Goal: Transaction & Acquisition: Subscribe to service/newsletter

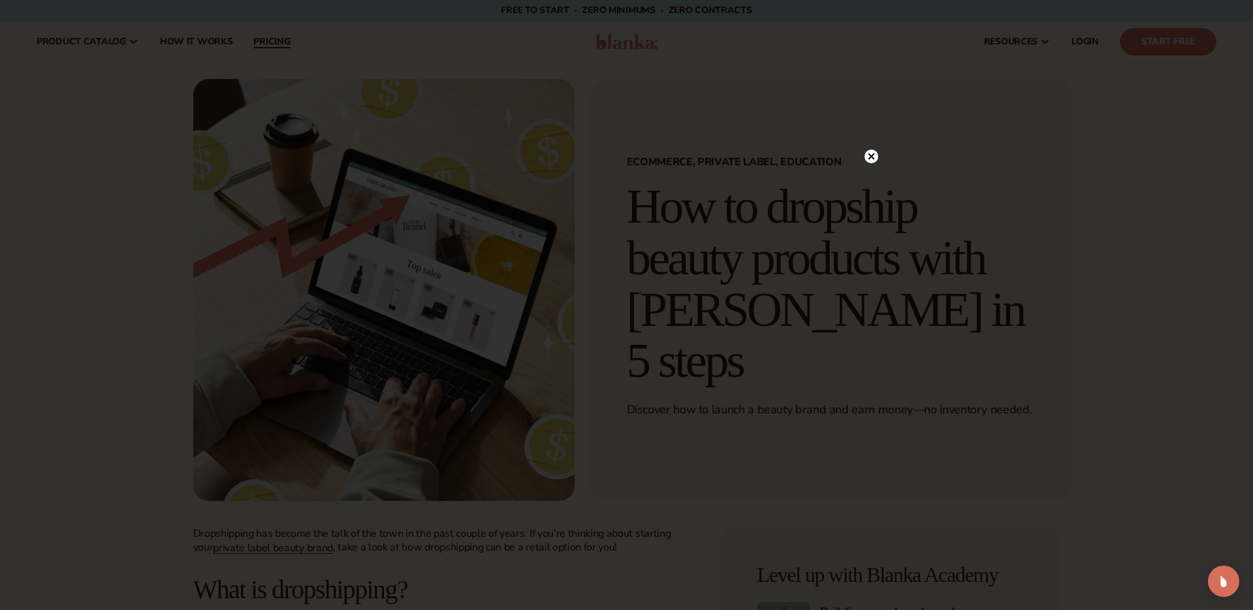
click at [264, 38] on div at bounding box center [626, 305] width 1253 height 610
drag, startPoint x: 867, startPoint y: 155, endPoint x: 628, endPoint y: 88, distance: 248.5
click at [867, 155] on circle at bounding box center [865, 157] width 14 height 14
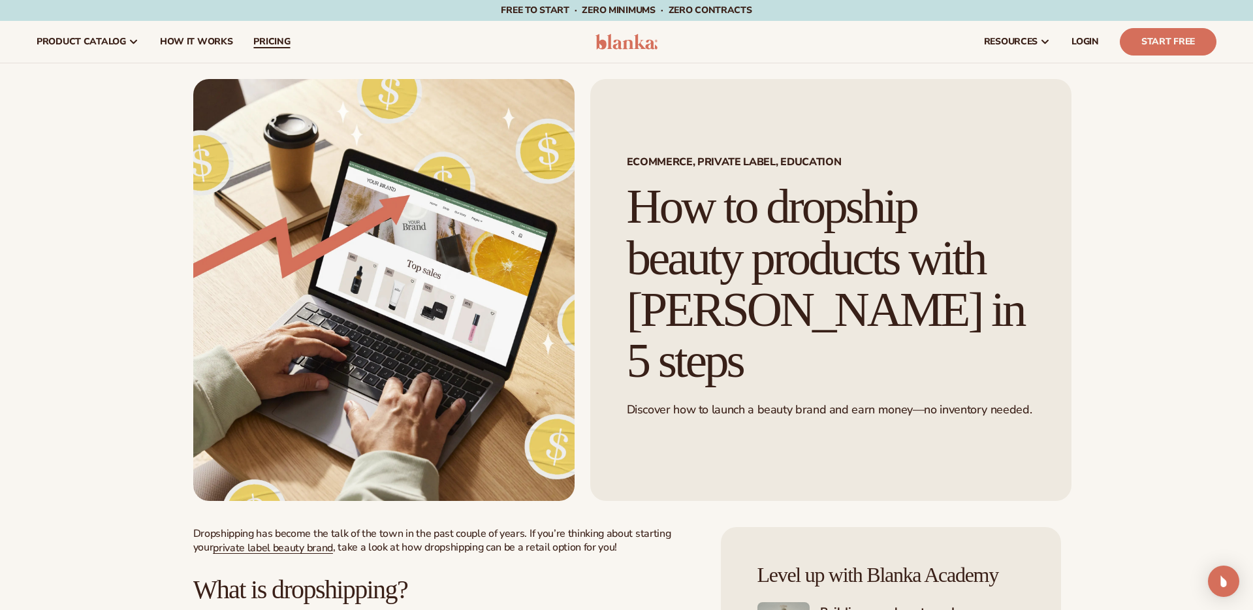
click at [274, 40] on span "pricing" at bounding box center [271, 42] width 37 height 10
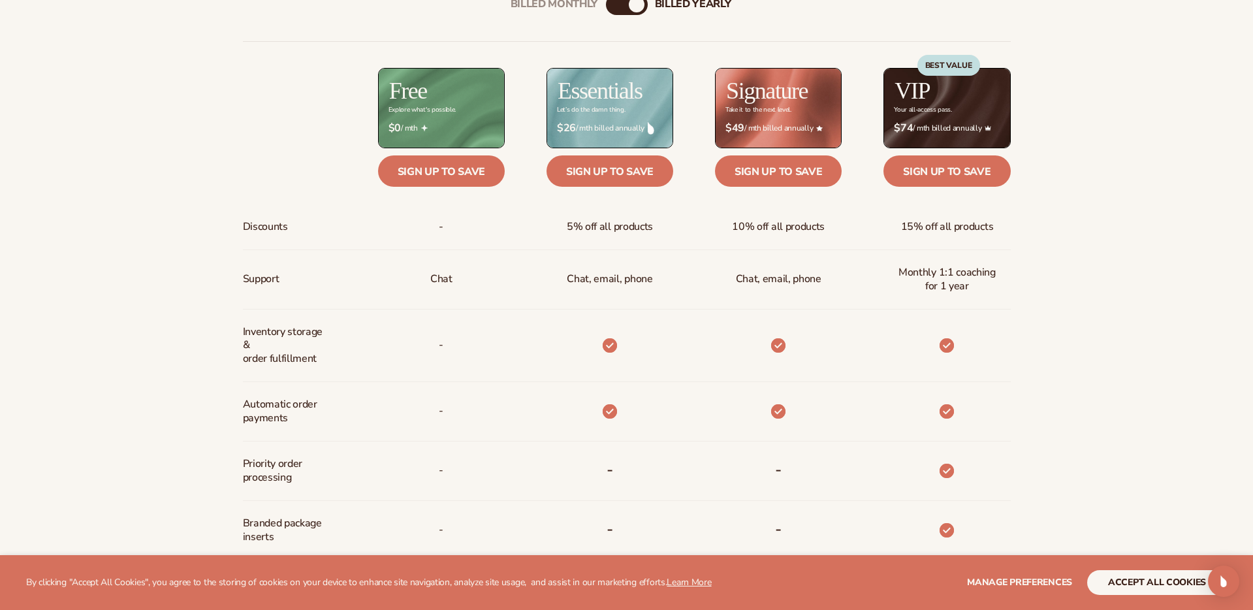
scroll to position [625, 0]
